Goal: Navigation & Orientation: Find specific page/section

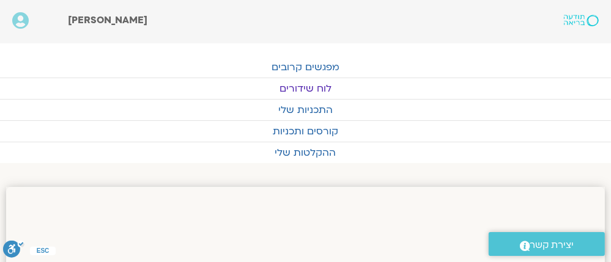
click at [307, 85] on link "לוח שידורים" at bounding box center [305, 88] width 611 height 21
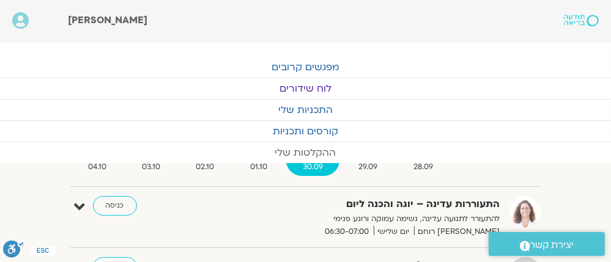
click at [366, 162] on link "ההקלטות שלי" at bounding box center [305, 153] width 611 height 21
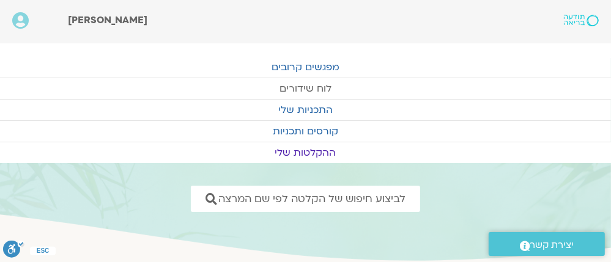
click at [324, 88] on link "לוח שידורים" at bounding box center [305, 88] width 611 height 21
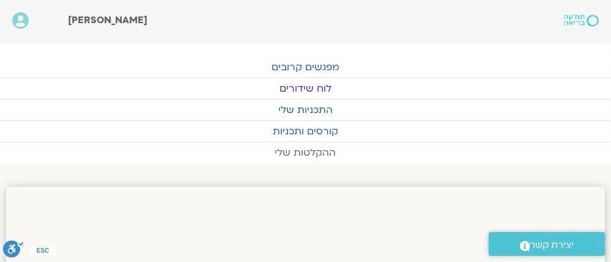
click at [543, 151] on link "ההקלטות שלי" at bounding box center [305, 153] width 611 height 21
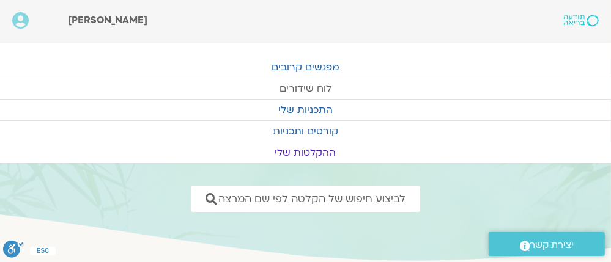
click at [305, 83] on link "לוח שידורים" at bounding box center [305, 88] width 611 height 21
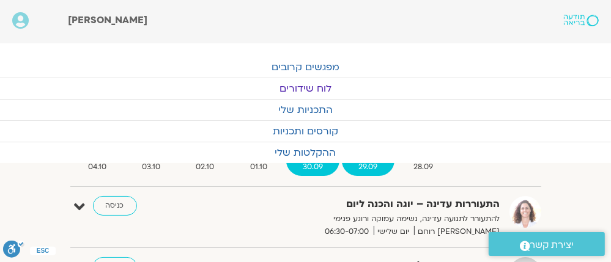
click at [365, 163] on span "29.09" at bounding box center [368, 167] width 52 height 13
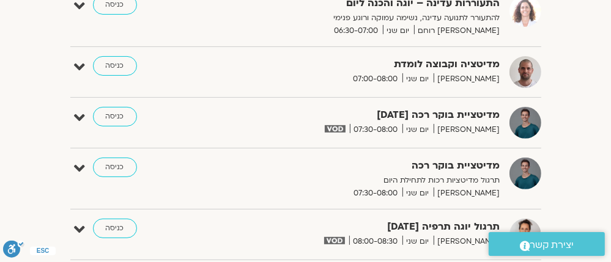
scroll to position [98, 0]
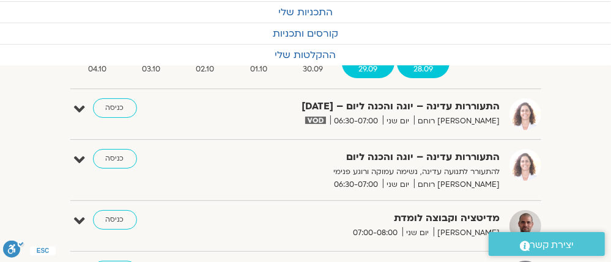
click at [419, 65] on span "28.09" at bounding box center [423, 69] width 53 height 13
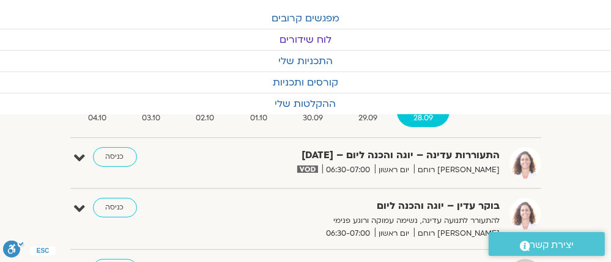
scroll to position [49, 0]
